Goal: Task Accomplishment & Management: Manage account settings

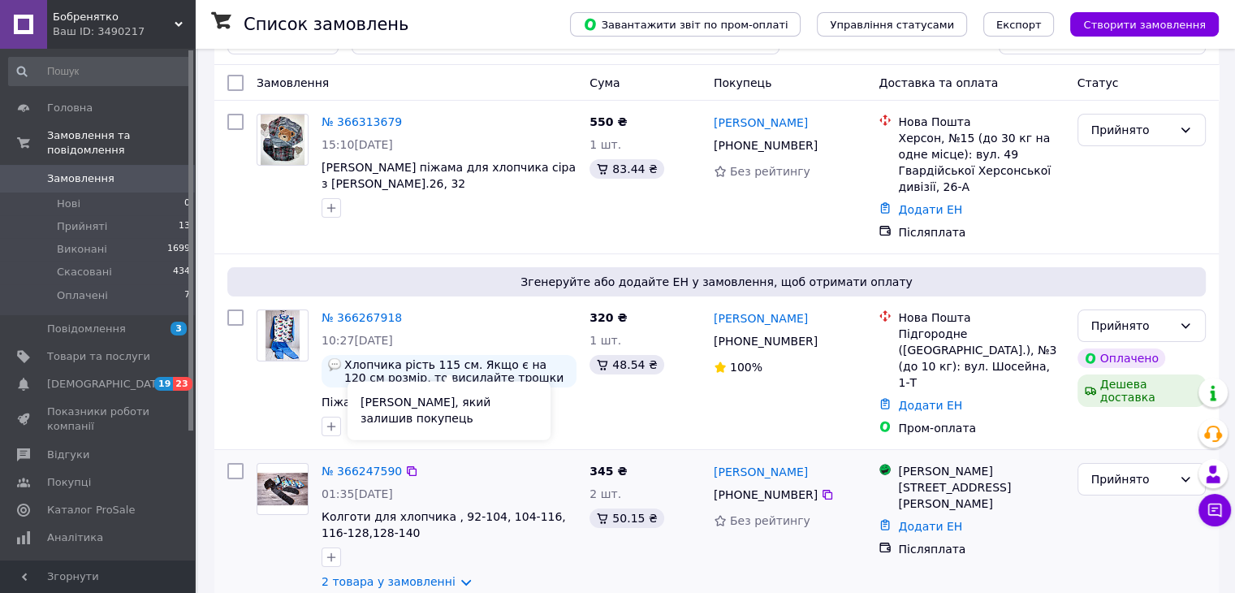
scroll to position [81, 0]
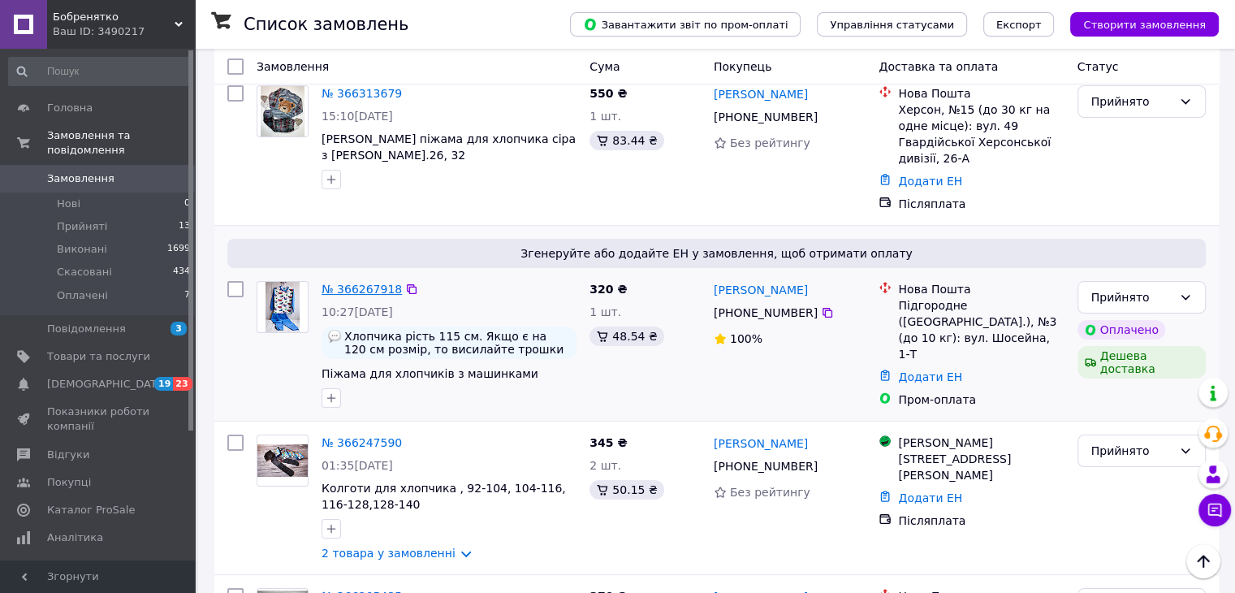
click at [360, 283] on link "№ 366267918" at bounding box center [362, 289] width 80 height 13
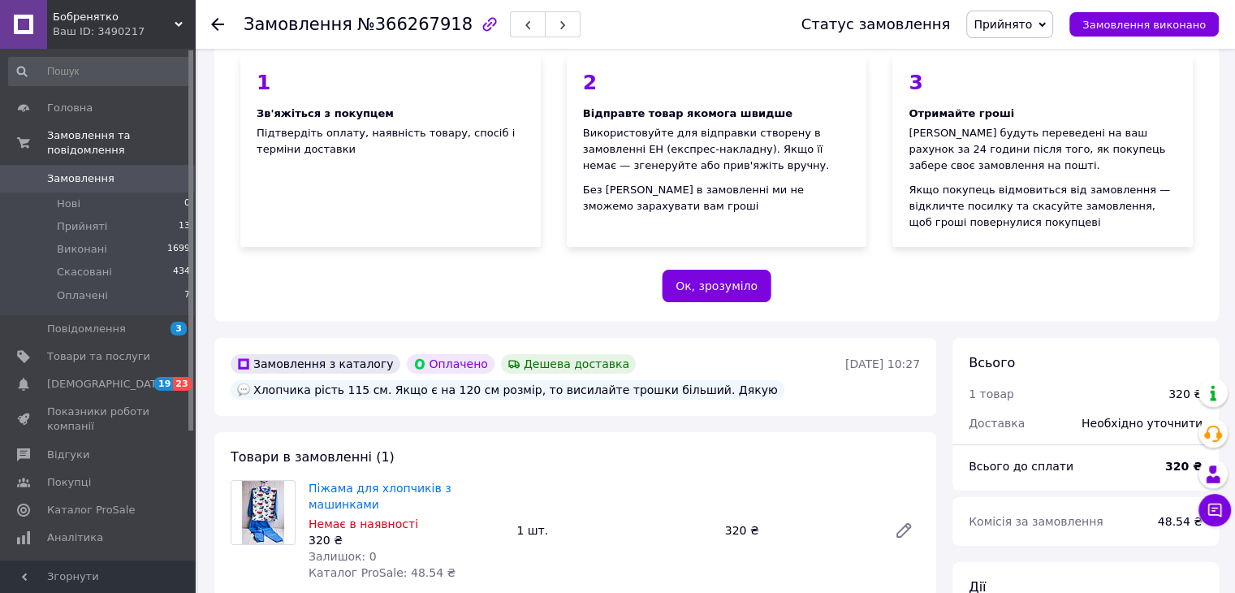
scroll to position [244, 0]
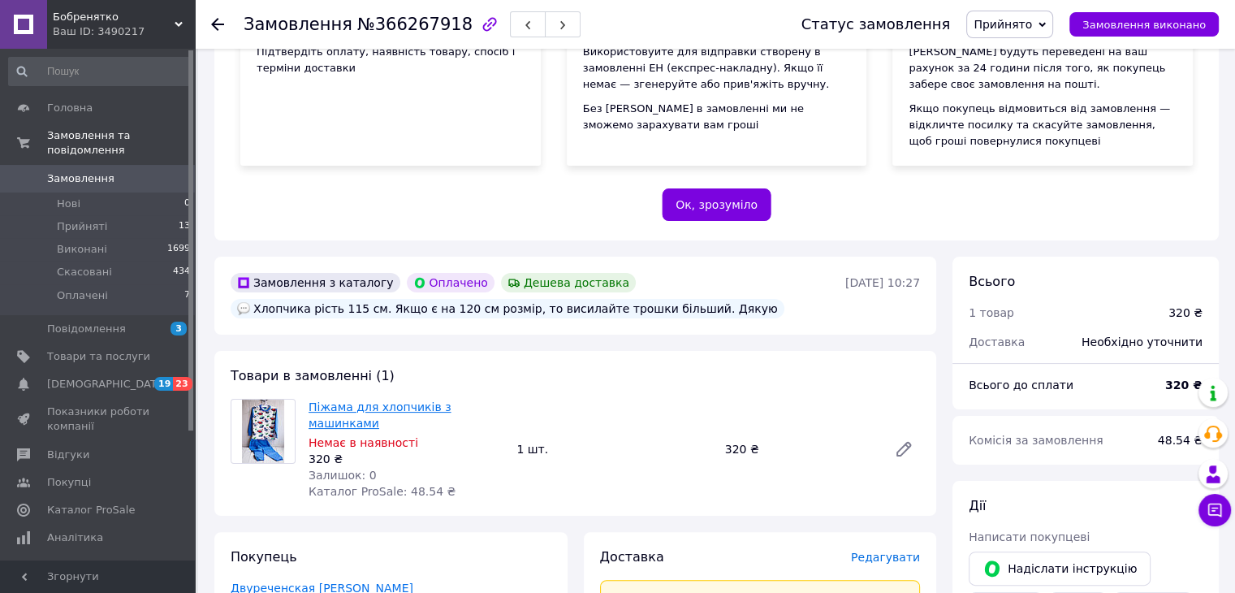
click at [367, 400] on link "Піжама для хлопчиків з машинками" at bounding box center [380, 414] width 143 height 29
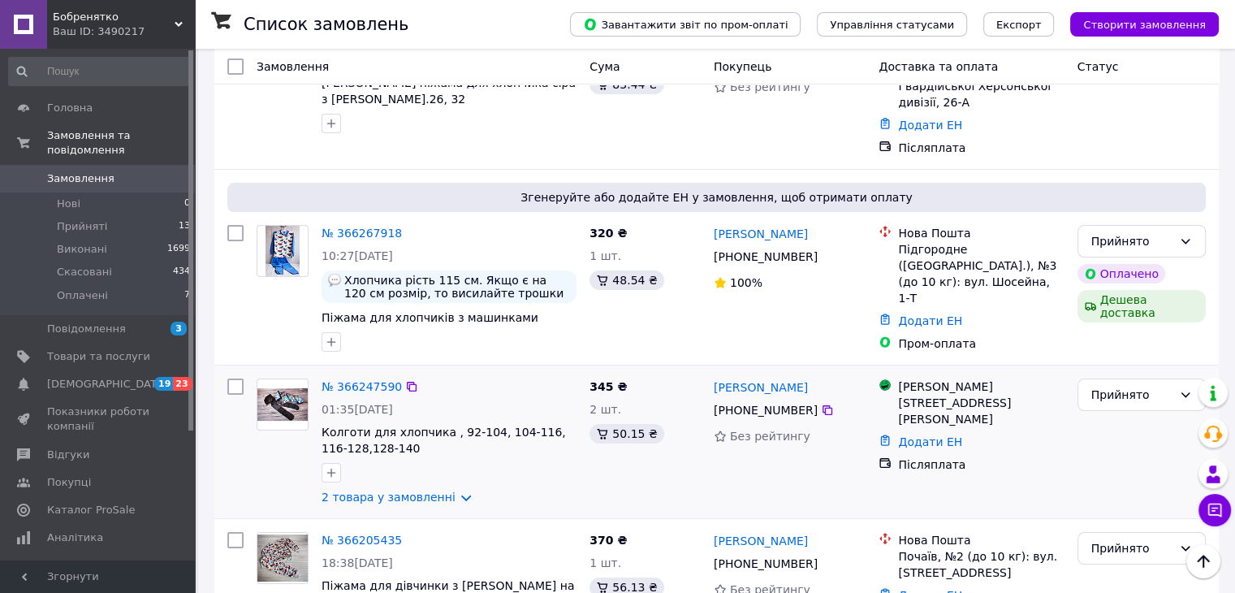
scroll to position [162, 0]
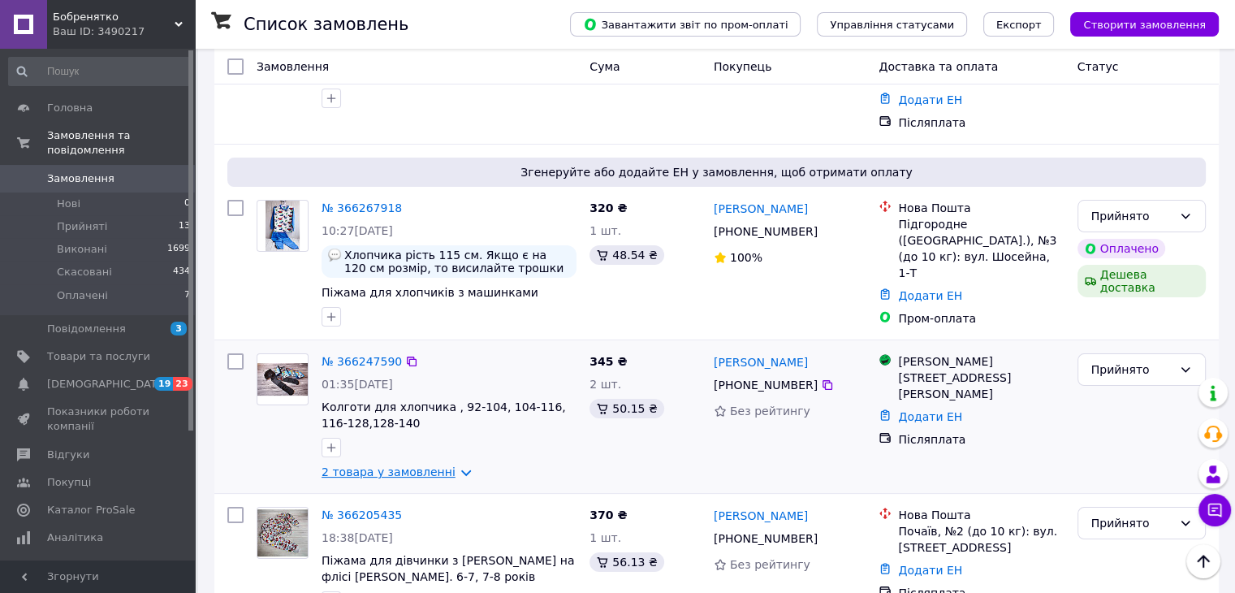
click at [417, 465] on link "2 товара у замовленні" at bounding box center [389, 471] width 134 height 13
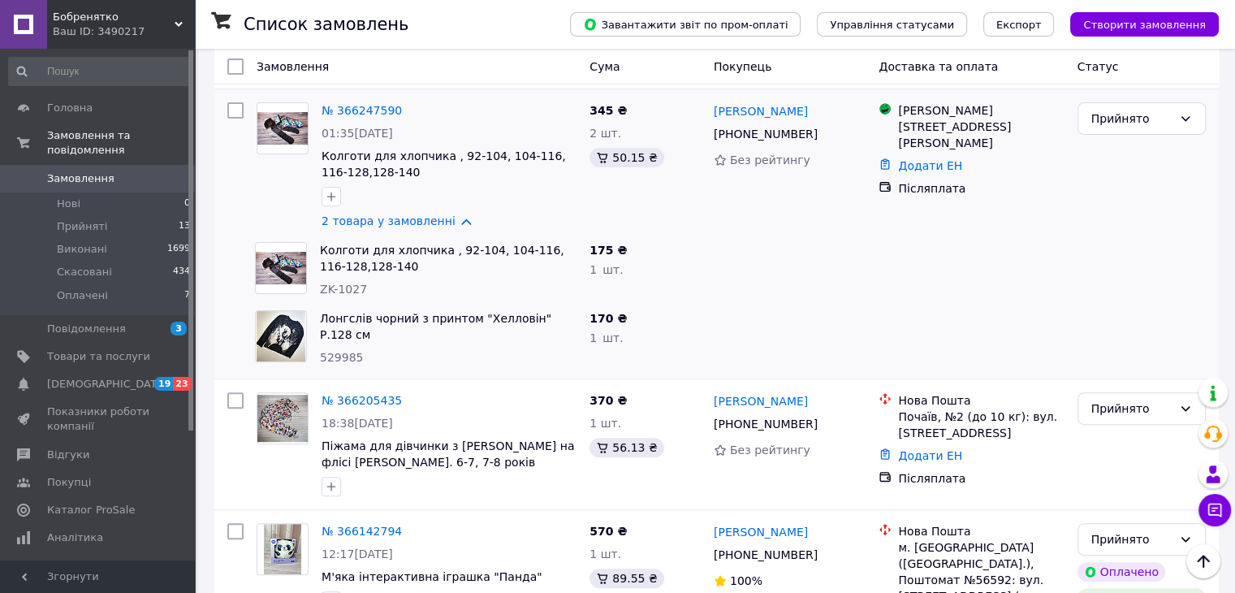
scroll to position [487, 0]
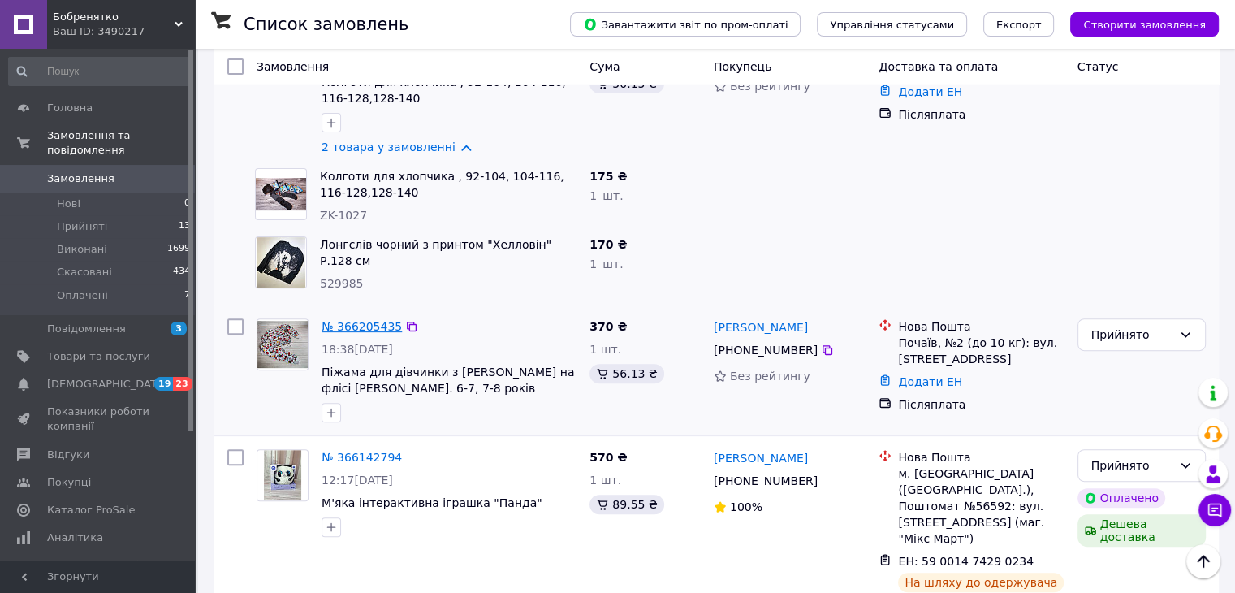
click at [373, 320] on link "№ 366205435" at bounding box center [362, 326] width 80 height 13
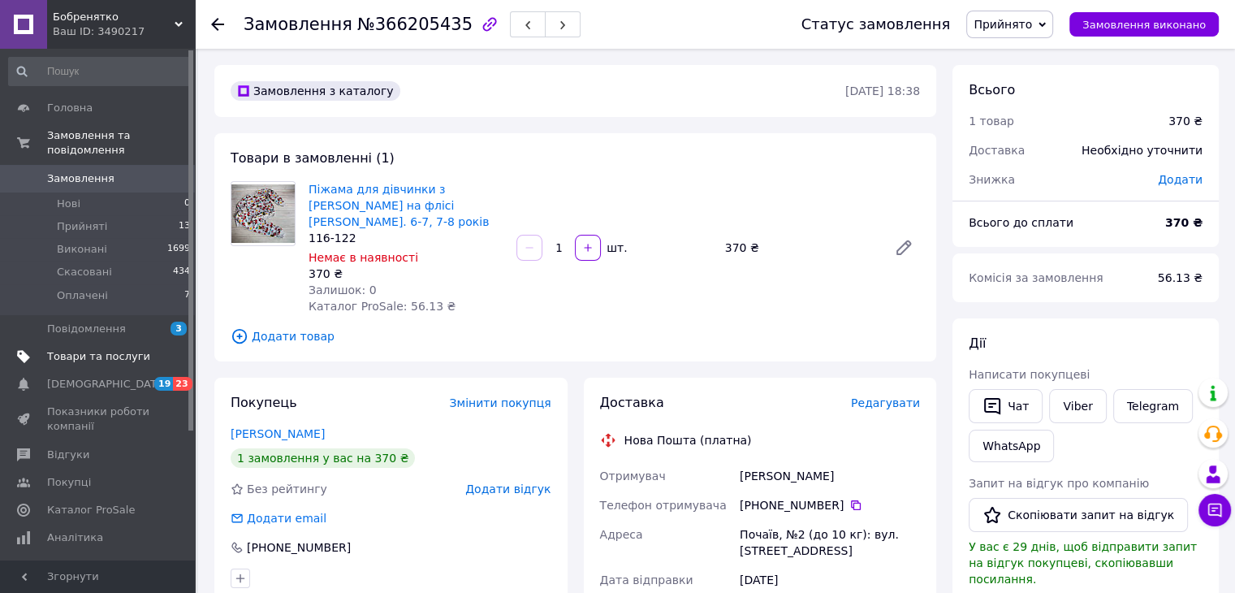
click at [104, 349] on span "Товари та послуги" at bounding box center [98, 356] width 103 height 15
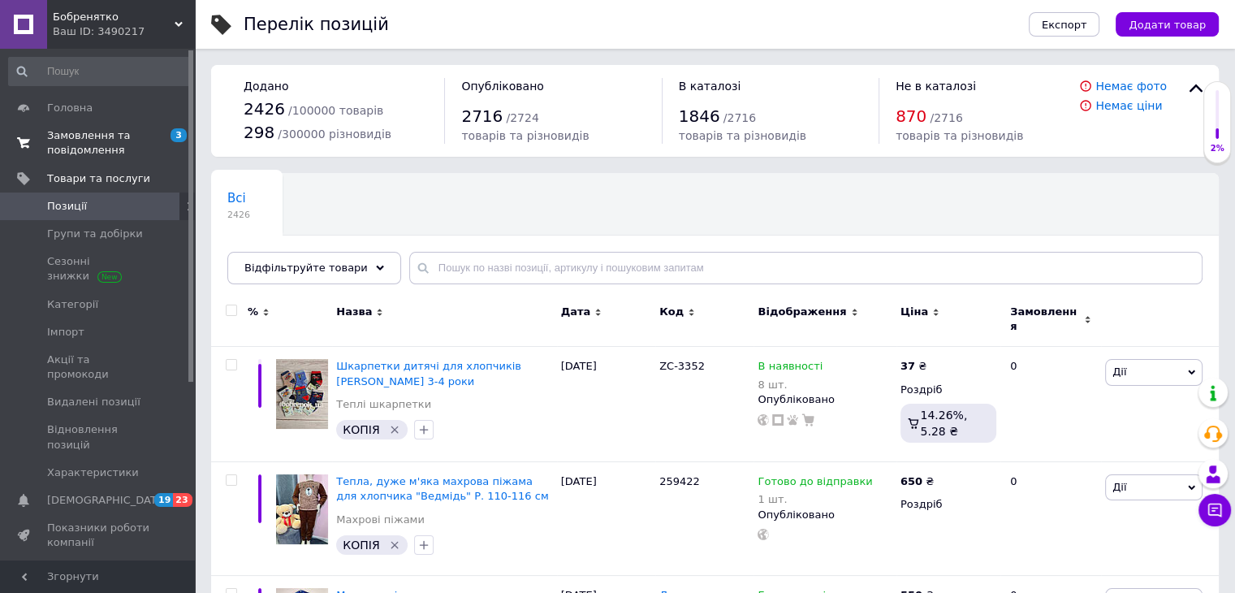
click at [90, 138] on span "Замовлення та повідомлення" at bounding box center [98, 142] width 103 height 29
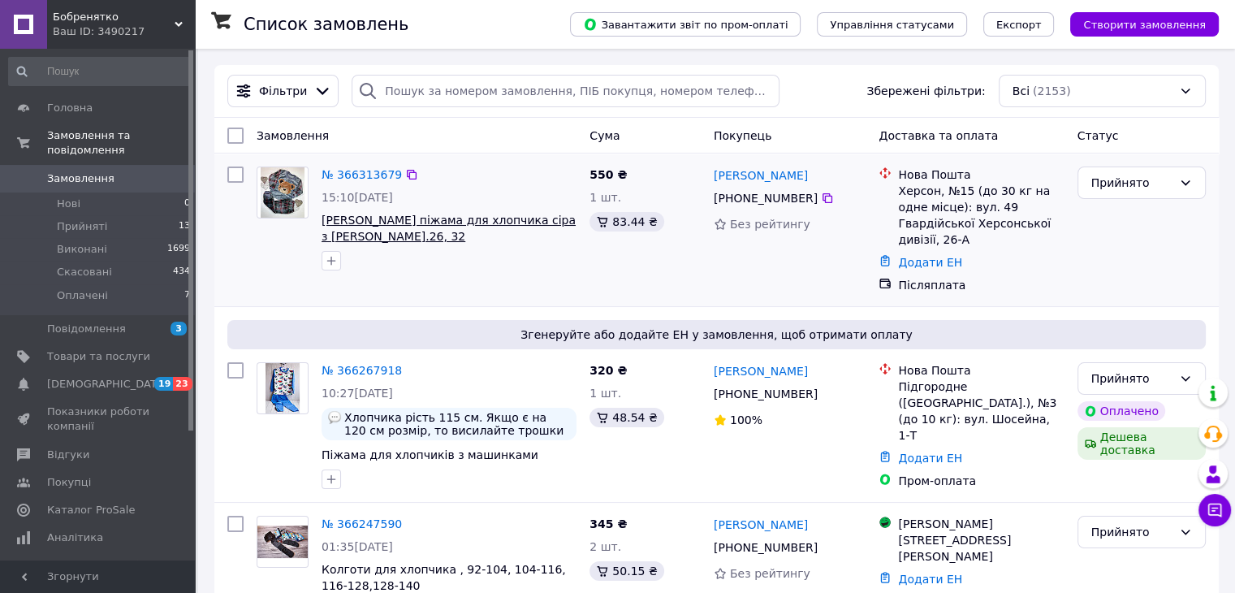
click at [445, 214] on span "[PERSON_NAME] піжама для хлопчика сіра з [PERSON_NAME].26, 32" at bounding box center [449, 228] width 254 height 29
click at [368, 172] on link "№ 366313679" at bounding box center [362, 174] width 80 height 13
